Goal: Task Accomplishment & Management: Manage account settings

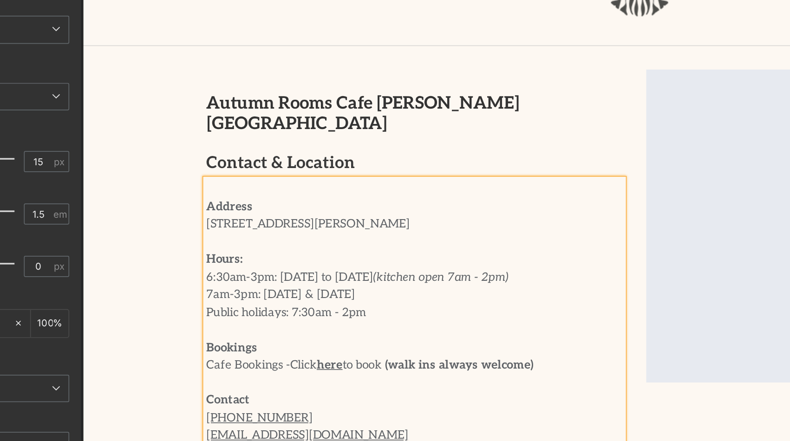
scroll to position [0, 655]
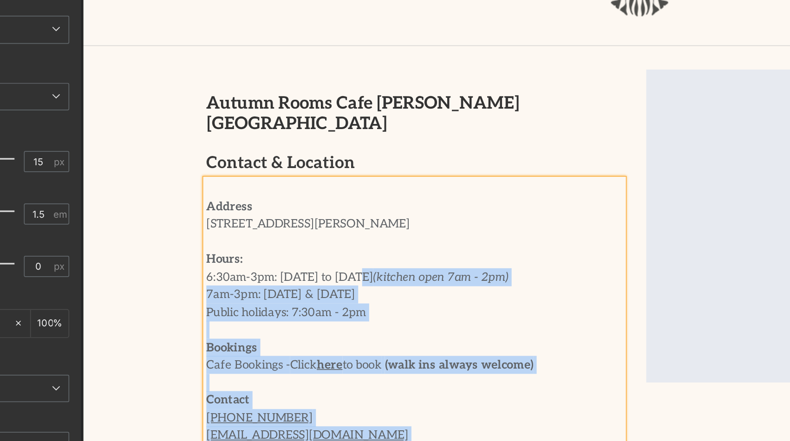
drag, startPoint x: 155, startPoint y: 99, endPoint x: 237, endPoint y: 100, distance: 82.2
click at [237, 100] on div "Address [STREET_ADDRESS][PERSON_NAME] Hours: 6:30am-3pm: [DATE] to [DATE] (kitc…" at bounding box center [278, 143] width 247 height 178
click at [237, 107] on p "6:30am-3pm: [DATE] to [DATE] (kitchen open 7am - 2pm)" at bounding box center [278, 112] width 247 height 11
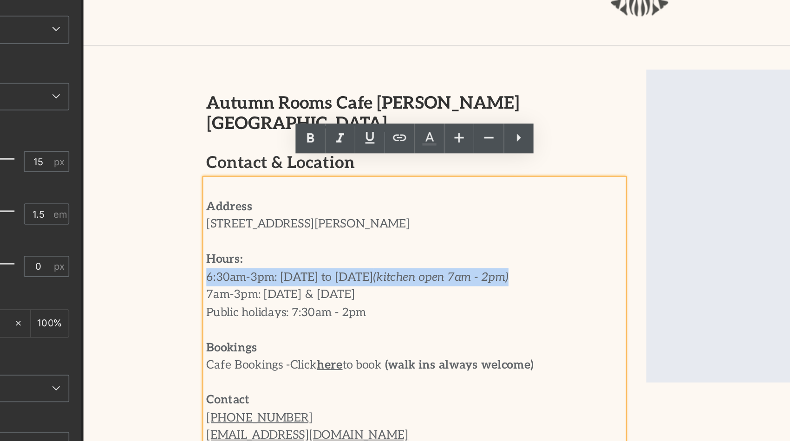
drag, startPoint x: 320, startPoint y: 99, endPoint x: 153, endPoint y: 94, distance: 167.6
click at [153, 94] on div "Autumn Rooms Cafe [PERSON_NAME][GEOGRAPHIC_DATA] Contact & Location Text Block …" at bounding box center [279, 110] width 261 height 243
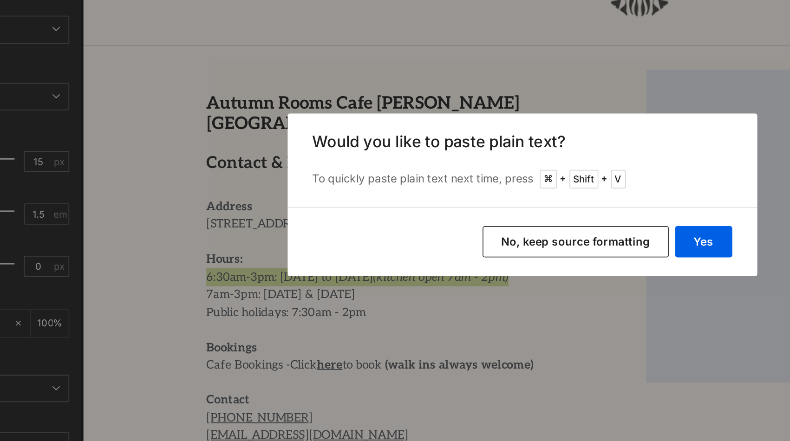
click at [405, 244] on button "No, keep source formatting" at bounding box center [426, 248] width 110 height 19
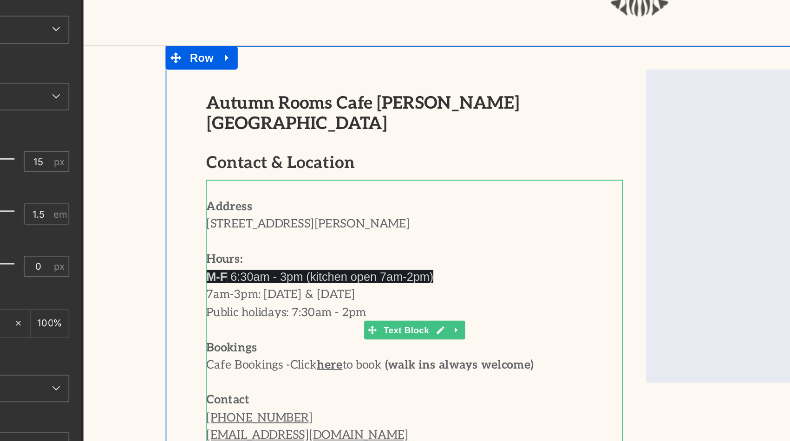
scroll to position [0, 0]
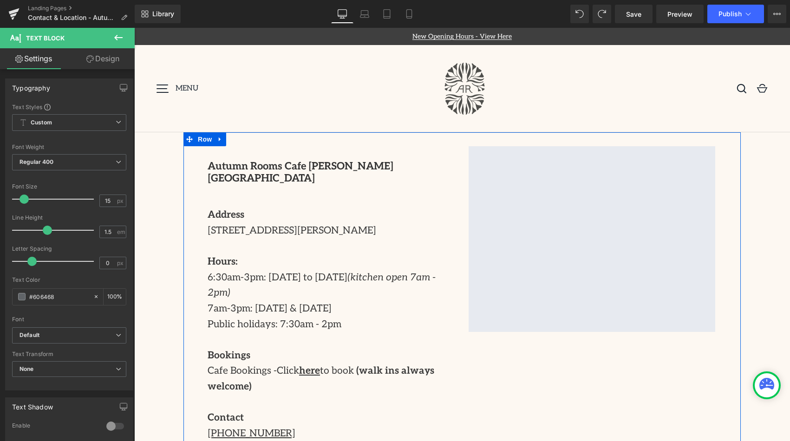
click at [337, 272] on icon "(kitchen open 7am - 2pm)" at bounding box center [321, 285] width 228 height 27
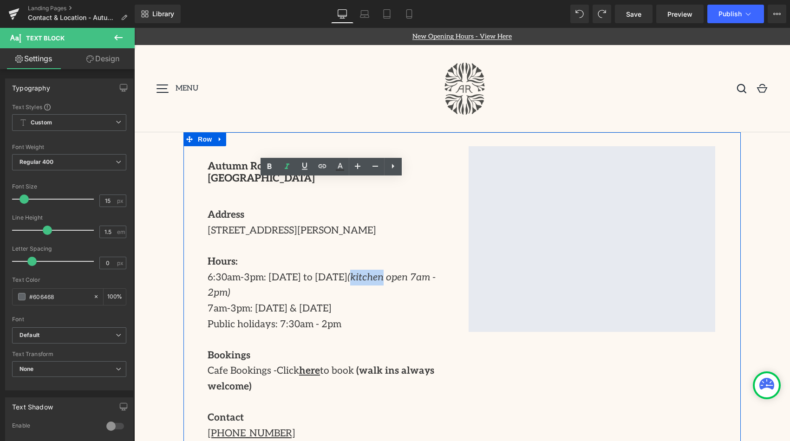
click at [337, 272] on icon "(kitchen open 7am - 2pm)" at bounding box center [321, 285] width 228 height 27
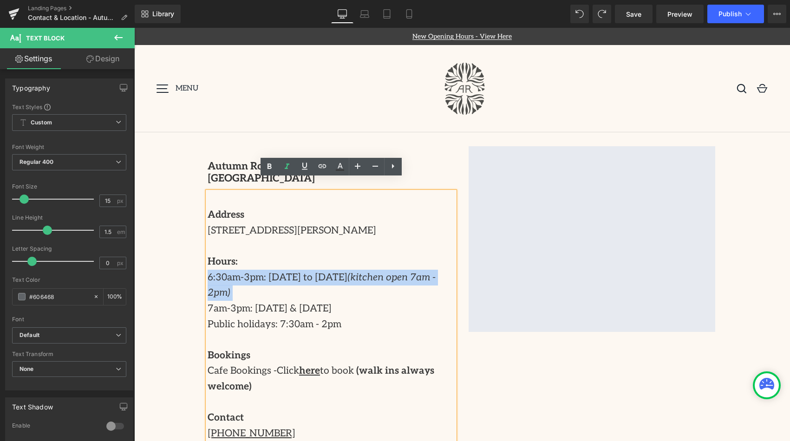
click at [337, 272] on icon "(kitchen open 7am - 2pm)" at bounding box center [321, 285] width 228 height 27
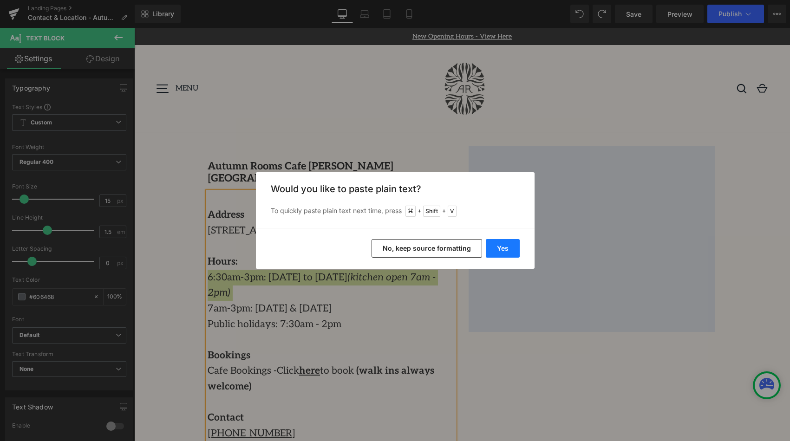
click at [511, 245] on button "Yes" at bounding box center [502, 248] width 34 height 19
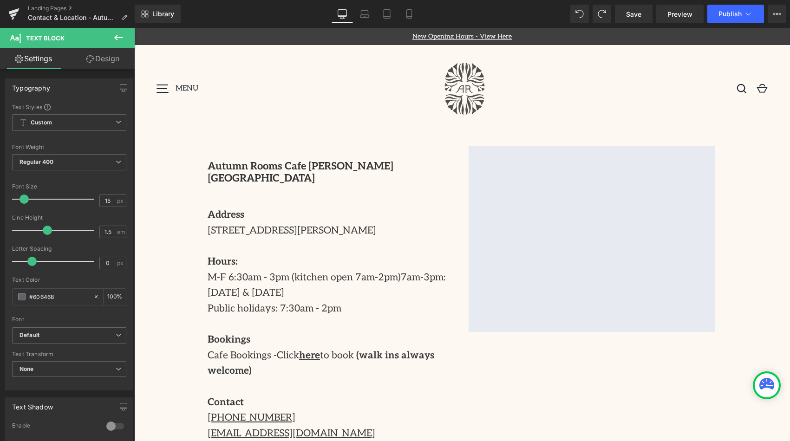
scroll to position [0, 655]
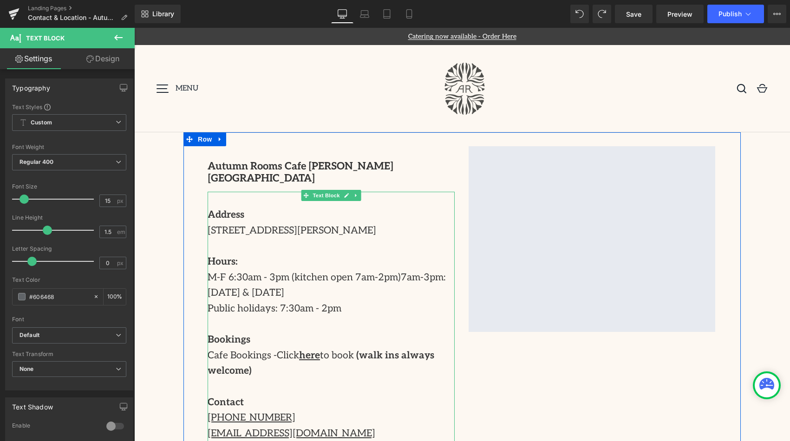
click at [381, 270] on p "M-F 6:30am - 3pm (kitchen open 7am-2pm)7am-3pm: [DATE] & [DATE]" at bounding box center [330, 285] width 247 height 31
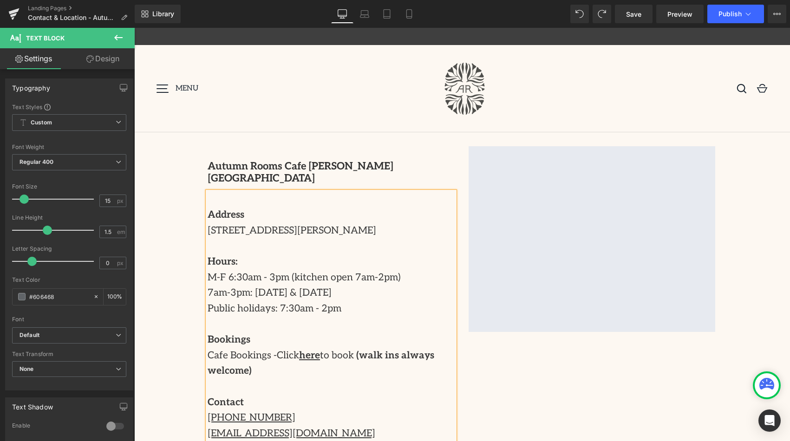
scroll to position [0, 0]
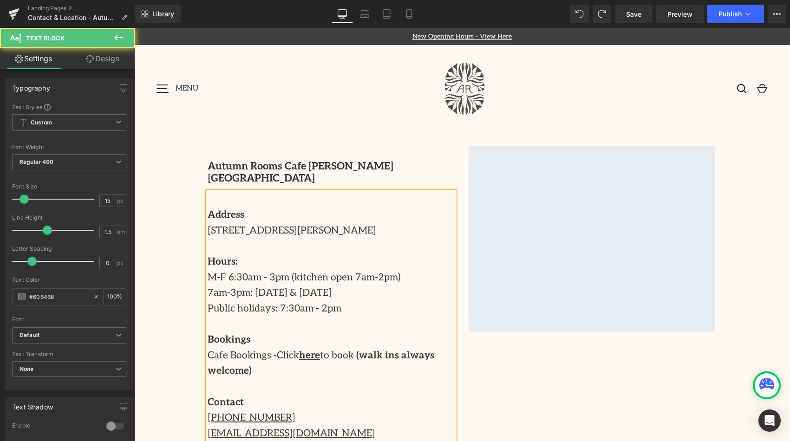
drag, startPoint x: 207, startPoint y: 280, endPoint x: 357, endPoint y: 277, distance: 149.5
click at [357, 277] on p "M-F 6:30am - 3pm (kitchen open 7am-2pm) 7am-3pm: [DATE] & [DATE]" at bounding box center [330, 285] width 247 height 31
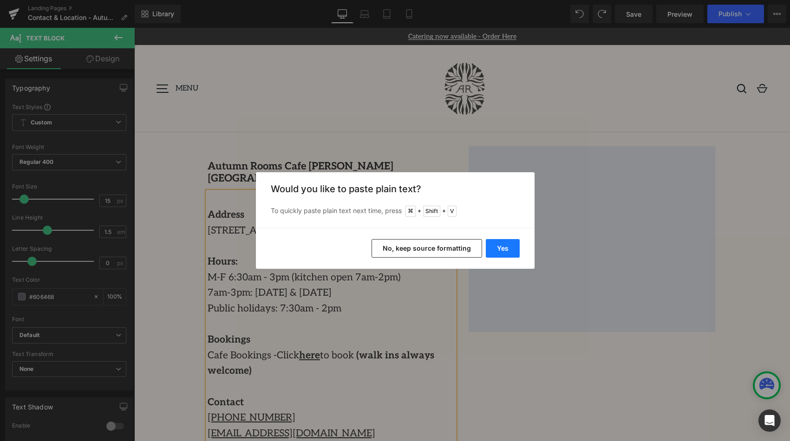
click at [503, 248] on button "Yes" at bounding box center [502, 248] width 34 height 19
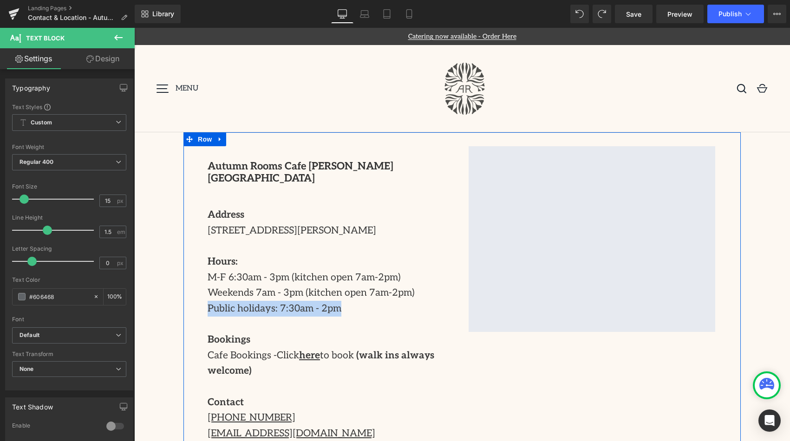
drag, startPoint x: 337, startPoint y: 291, endPoint x: 205, endPoint y: 293, distance: 131.8
click at [205, 293] on div "Autumn Rooms Cafe [PERSON_NAME][GEOGRAPHIC_DATA] Heading Row Address [STREET_AD…" at bounding box center [331, 407] width 261 height 522
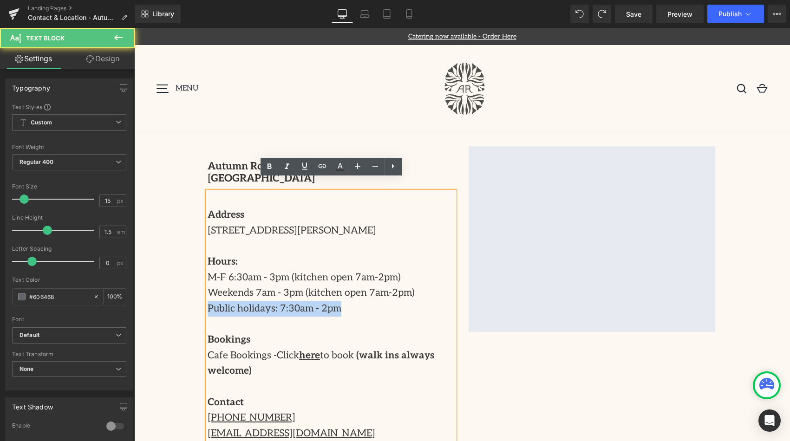
click at [268, 301] on p "Public holidays: 7:30am - 2pm" at bounding box center [330, 309] width 247 height 16
drag, startPoint x: 225, startPoint y: 264, endPoint x: 203, endPoint y: 264, distance: 21.8
click at [203, 264] on div "Autumn Rooms Cafe [PERSON_NAME][GEOGRAPHIC_DATA] Heading Row Address [STREET_AD…" at bounding box center [331, 407] width 261 height 522
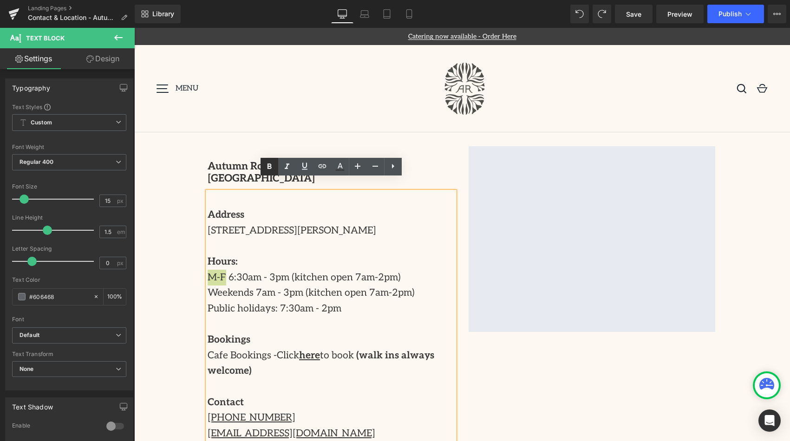
click at [267, 170] on icon at bounding box center [269, 166] width 11 height 11
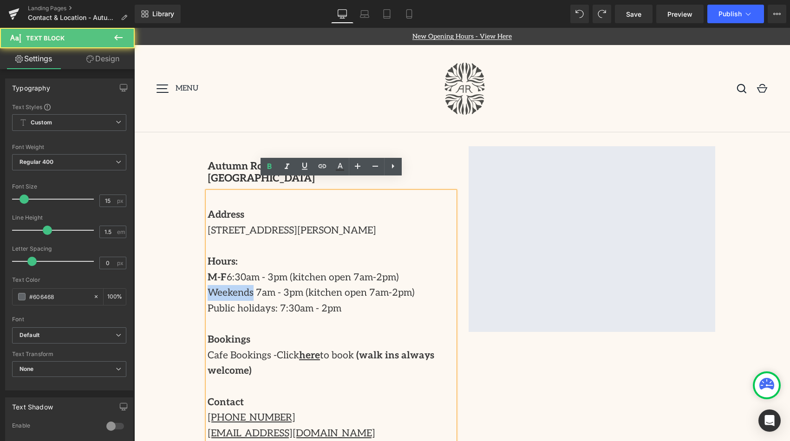
drag, startPoint x: 247, startPoint y: 281, endPoint x: 209, endPoint y: 281, distance: 37.6
click at [209, 281] on p "M-F 6:30am - 3pm (kitchen open 7am-2pm) Weekends 7am - 3pm (kitchen open 7am-2p…" at bounding box center [330, 285] width 247 height 31
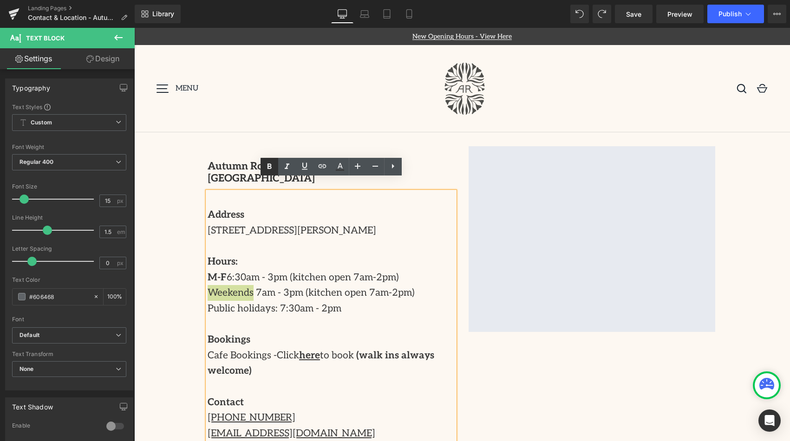
click at [268, 166] on icon at bounding box center [269, 167] width 4 height 6
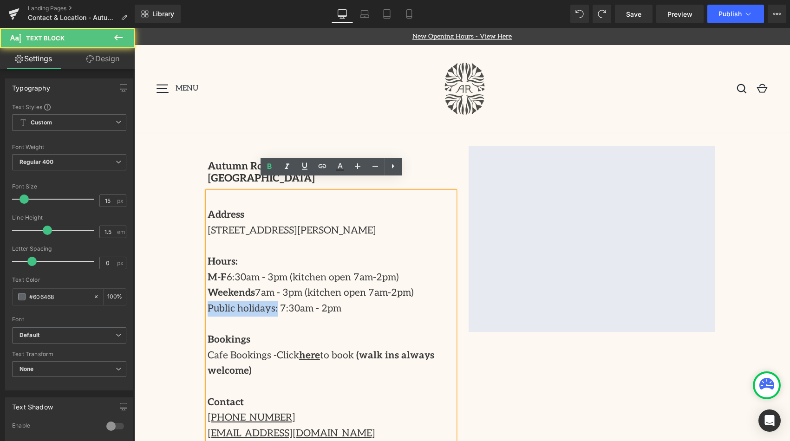
drag, startPoint x: 270, startPoint y: 298, endPoint x: 183, endPoint y: 298, distance: 86.8
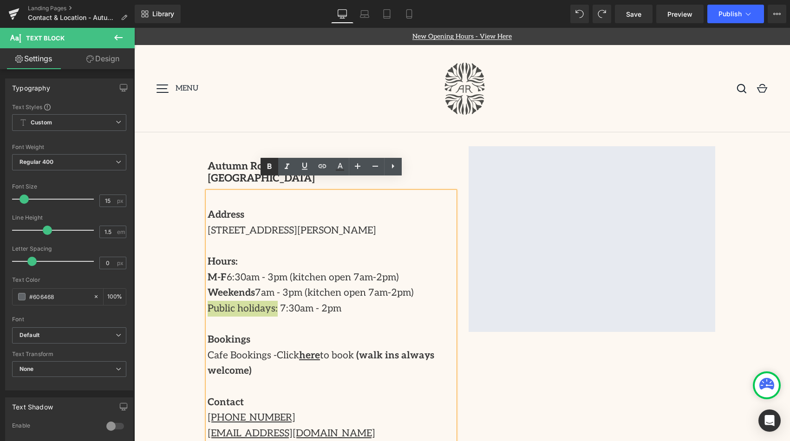
click at [271, 167] on icon at bounding box center [269, 166] width 11 height 11
click at [248, 287] on strong "Weekends" at bounding box center [230, 293] width 47 height 12
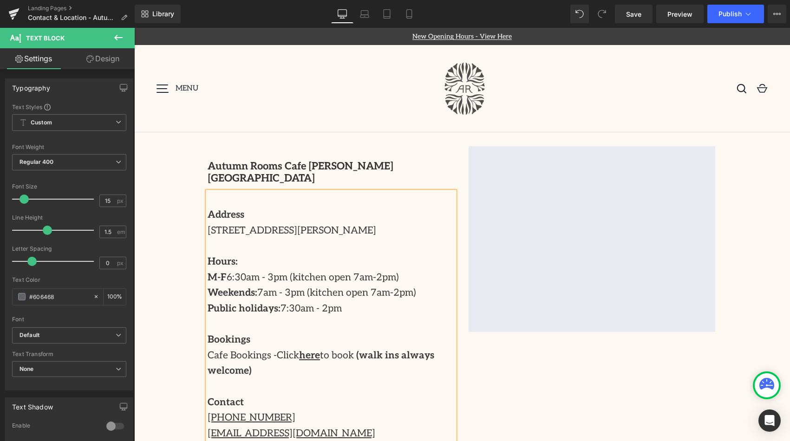
scroll to position [0, 655]
click at [223, 272] on strong "M-F" at bounding box center [216, 278] width 19 height 12
click at [639, 21] on link "Save" at bounding box center [634, 14] width 38 height 19
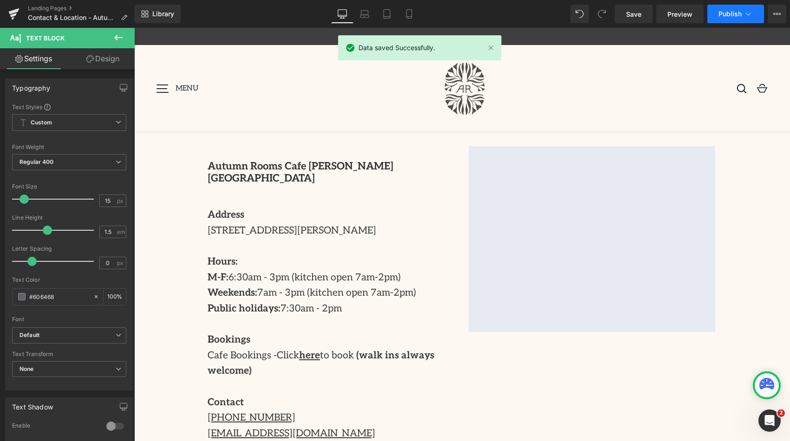
click at [734, 13] on span "Publish" at bounding box center [729, 13] width 23 height 7
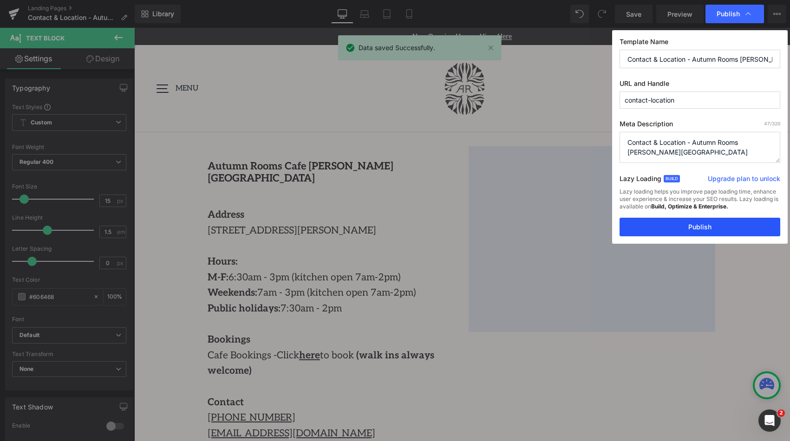
click at [686, 225] on button "Publish" at bounding box center [699, 227] width 161 height 19
